Goal: Information Seeking & Learning: Check status

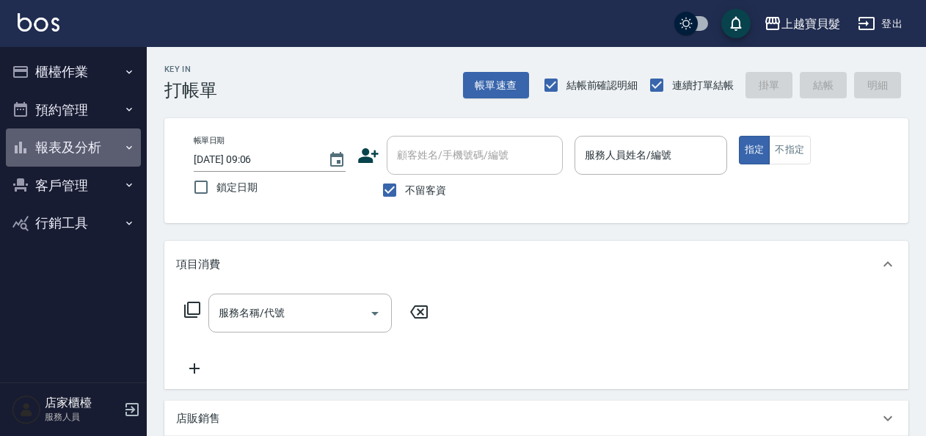
click at [111, 148] on button "報表及分析" at bounding box center [73, 147] width 135 height 38
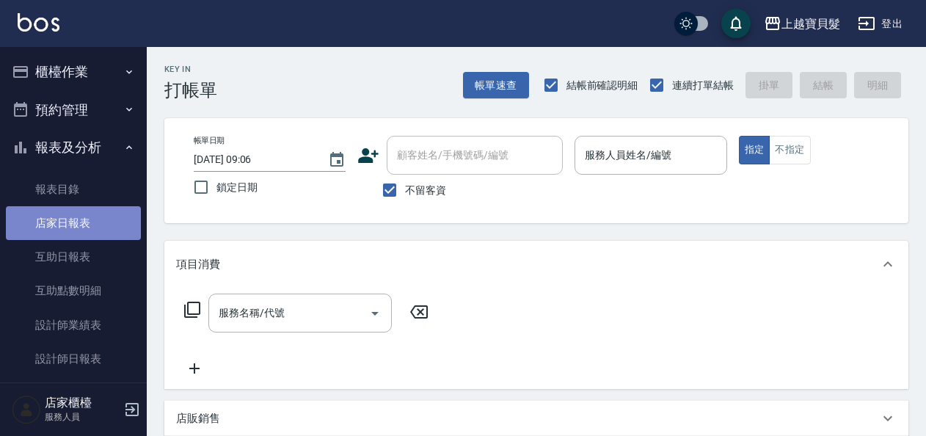
click at [104, 219] on link "店家日報表" at bounding box center [73, 223] width 135 height 34
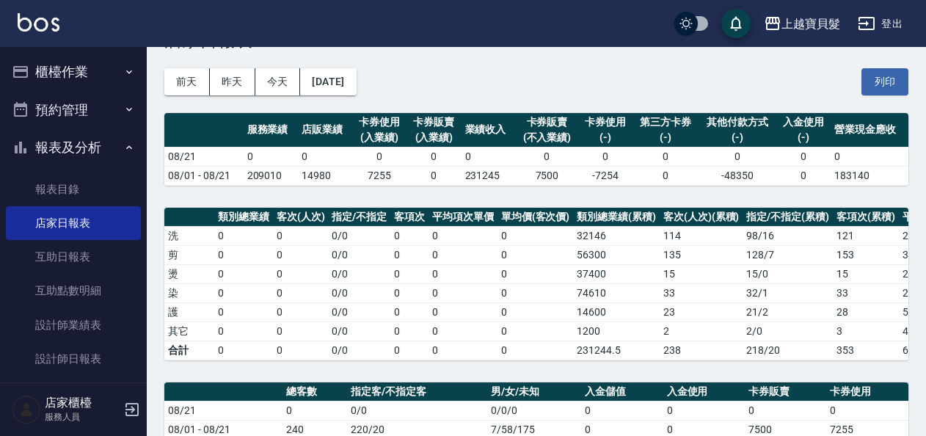
scroll to position [73, 0]
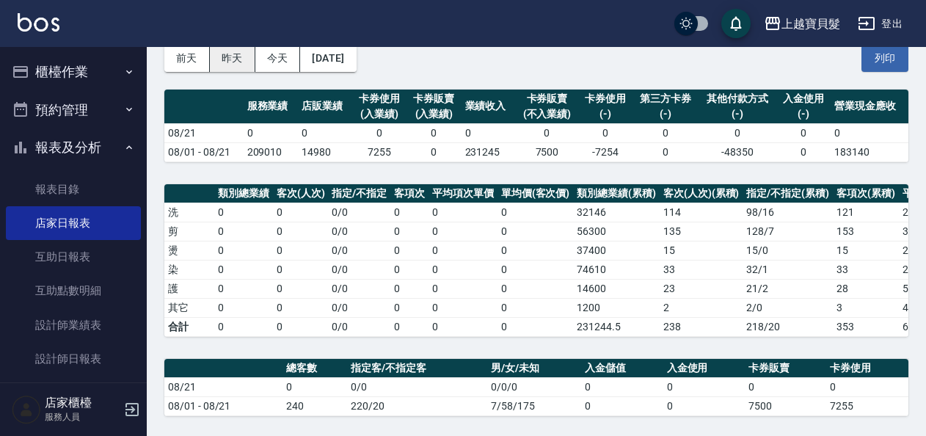
click at [233, 51] on button "昨天" at bounding box center [232, 58] width 45 height 27
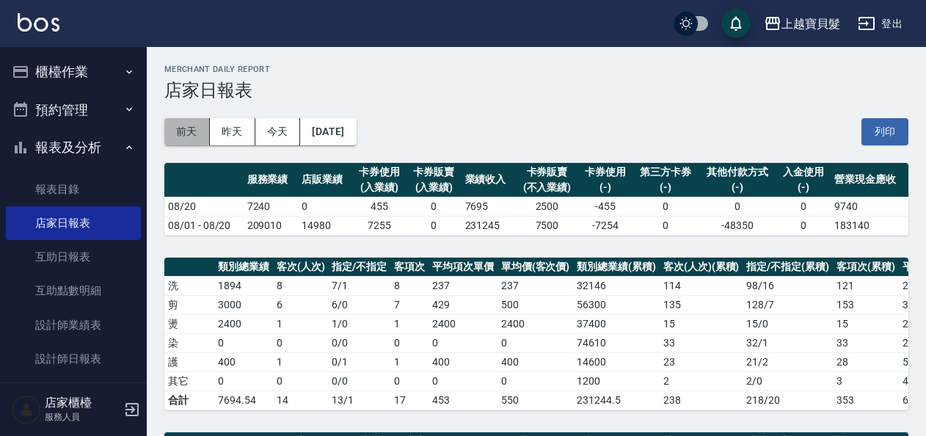
click at [172, 128] on button "前天" at bounding box center [186, 131] width 45 height 27
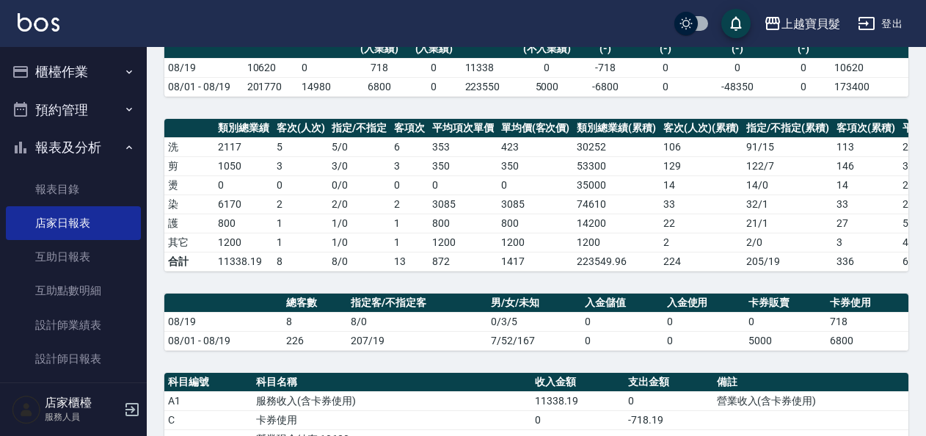
scroll to position [56, 0]
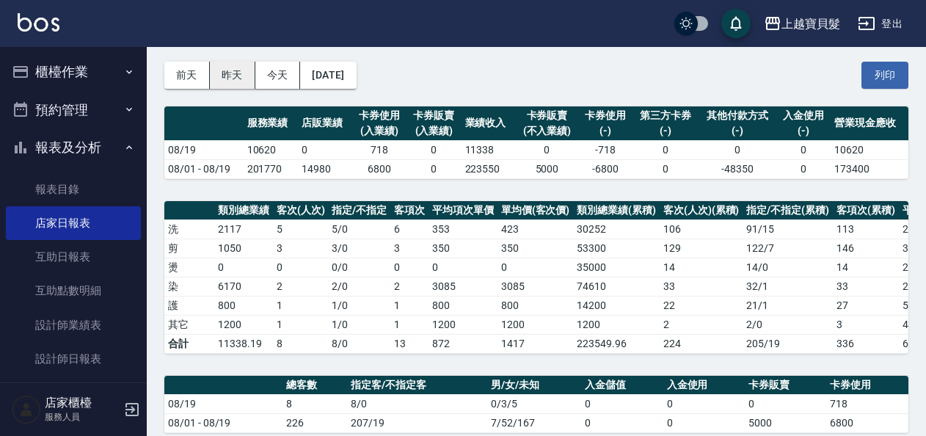
click at [227, 79] on button "昨天" at bounding box center [232, 75] width 45 height 27
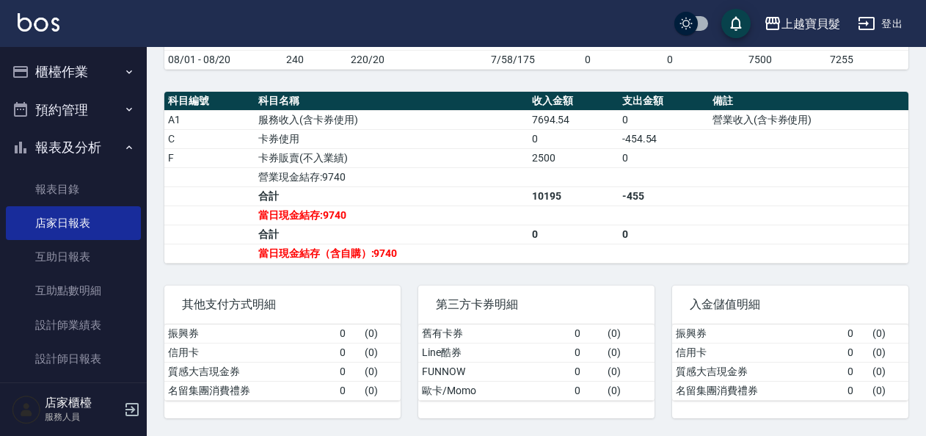
scroll to position [203, 0]
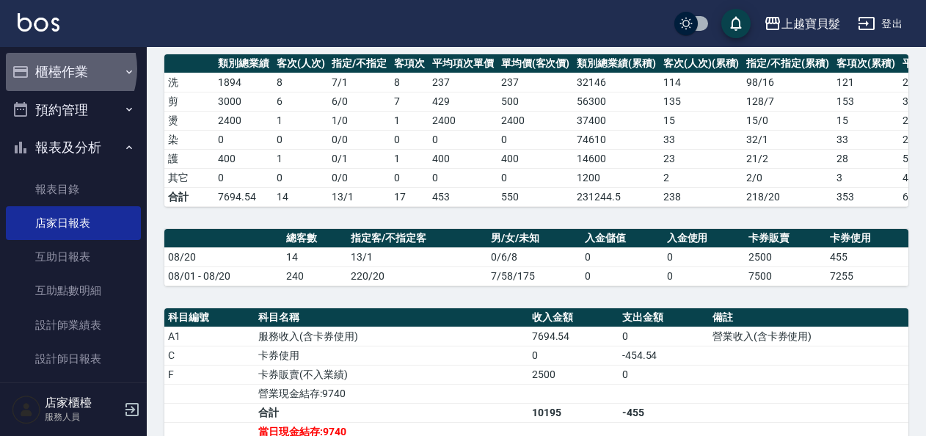
click at [56, 69] on button "櫃檯作業" at bounding box center [73, 72] width 135 height 38
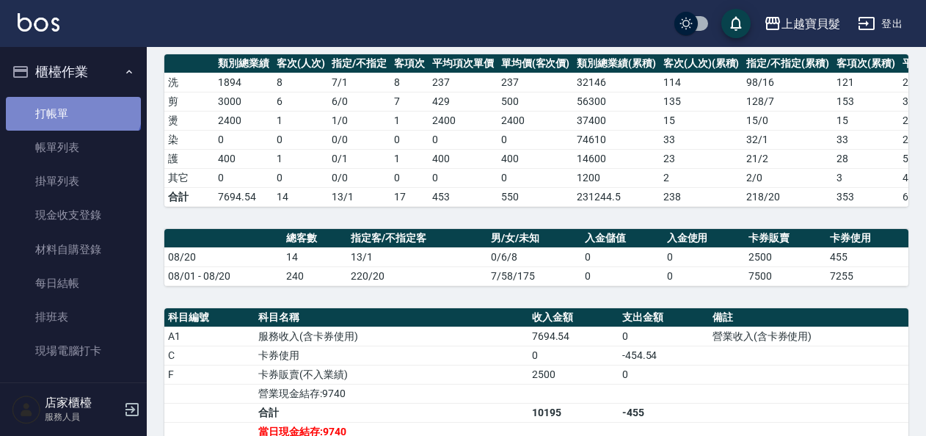
click at [72, 106] on link "打帳單" at bounding box center [73, 114] width 135 height 34
